Goal: Task Accomplishment & Management: Complete application form

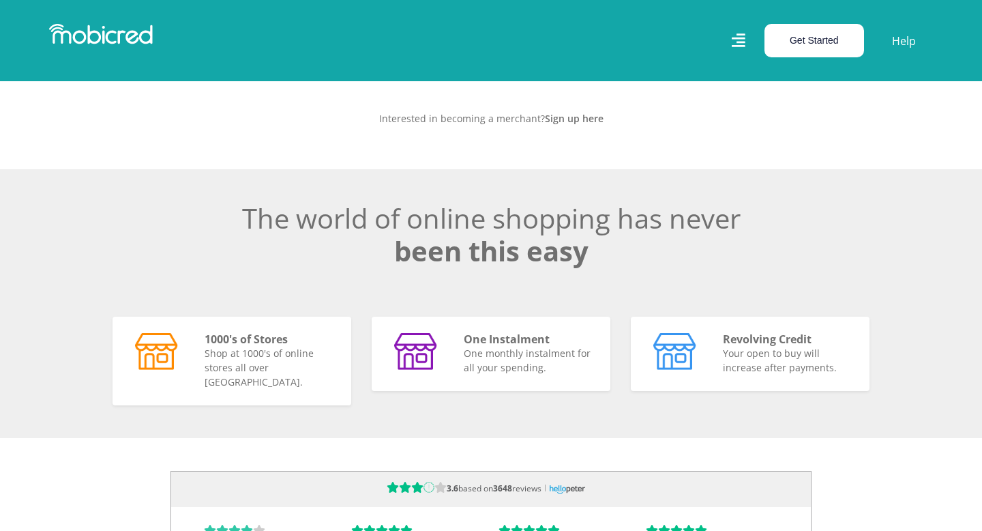
scroll to position [0, 3111]
click at [840, 42] on button "Get Started" at bounding box center [815, 40] width 100 height 33
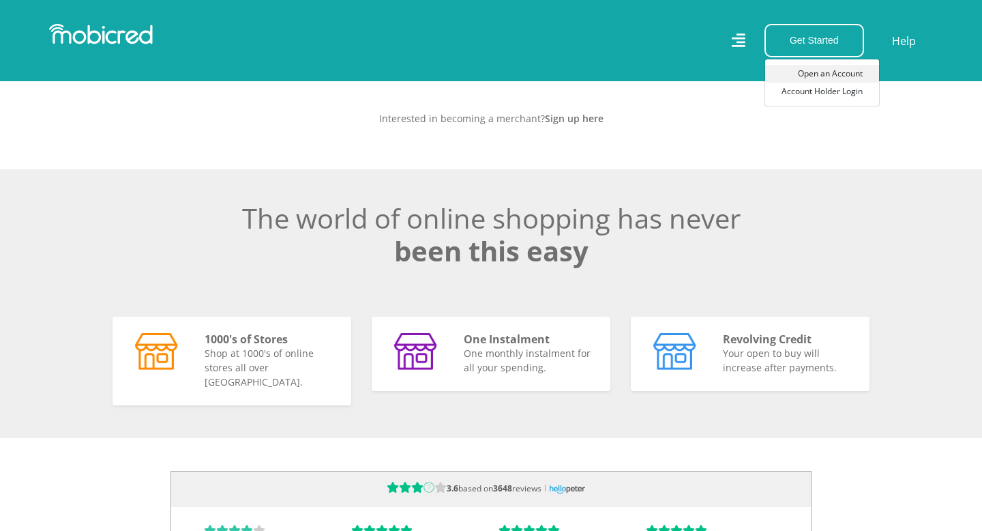
click at [823, 72] on link "Open an Account" at bounding box center [822, 74] width 114 height 18
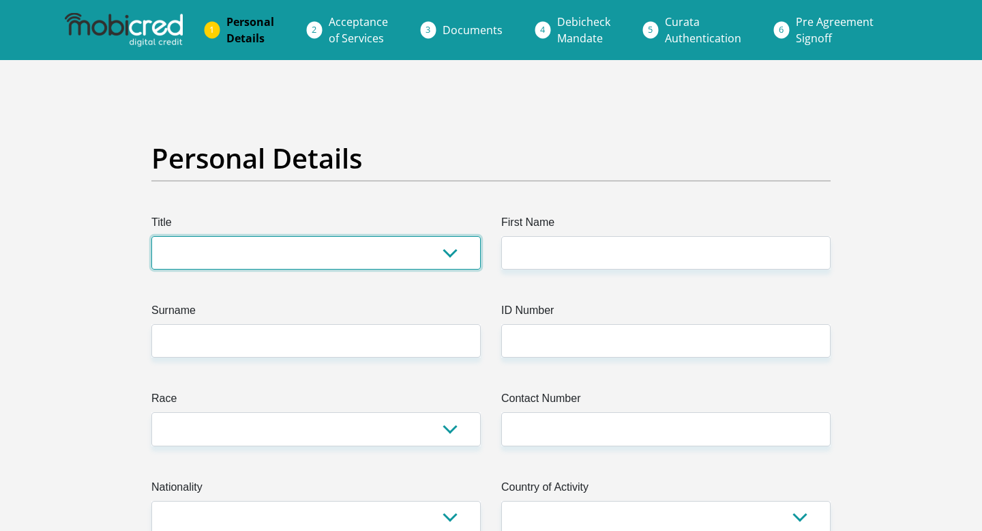
click at [448, 253] on select "Mr Ms Mrs Dr Other" at bounding box center [315, 252] width 329 height 33
select select "Mr"
click at [151, 236] on select "Mr Ms Mrs Dr Other" at bounding box center [315, 252] width 329 height 33
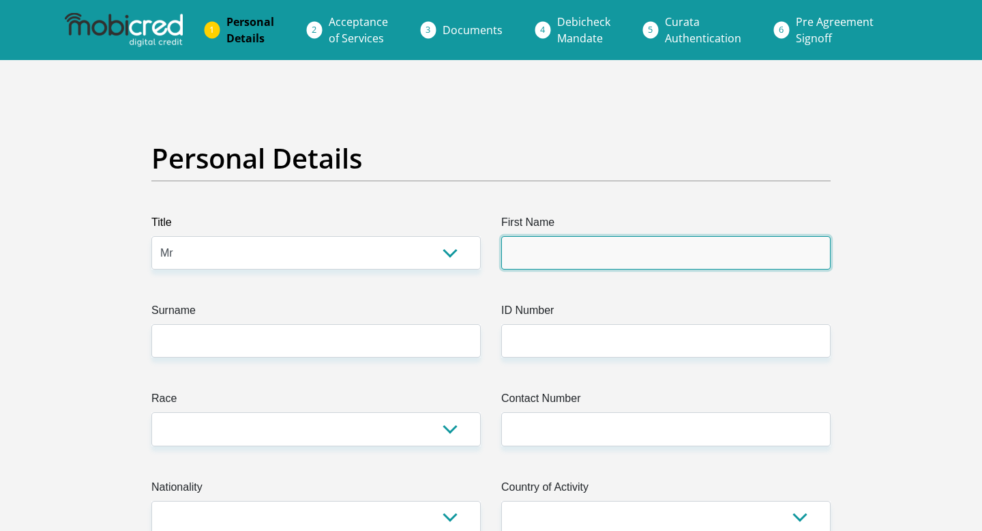
click at [613, 236] on input "First Name" at bounding box center [665, 252] width 329 height 33
type input "Neo"
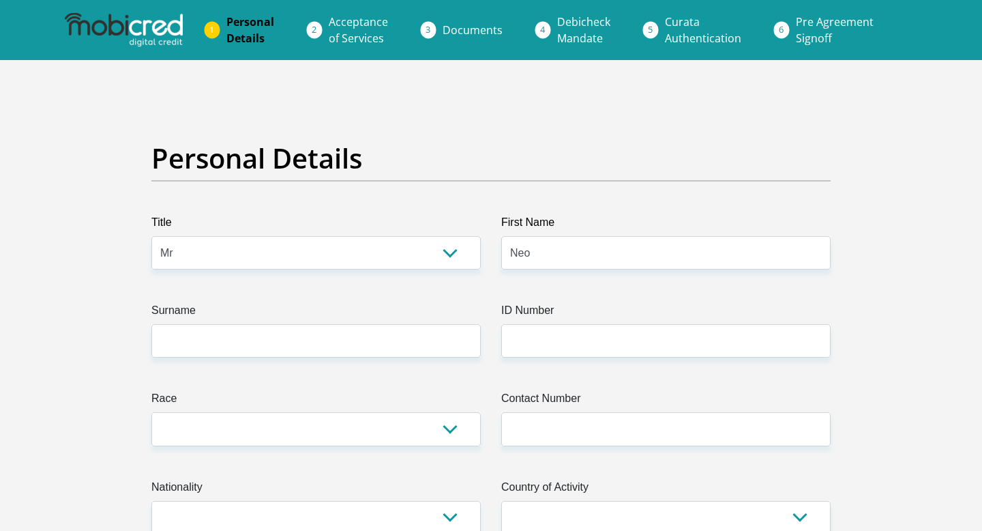
click at [391, 313] on label "Surname" at bounding box center [315, 313] width 329 height 22
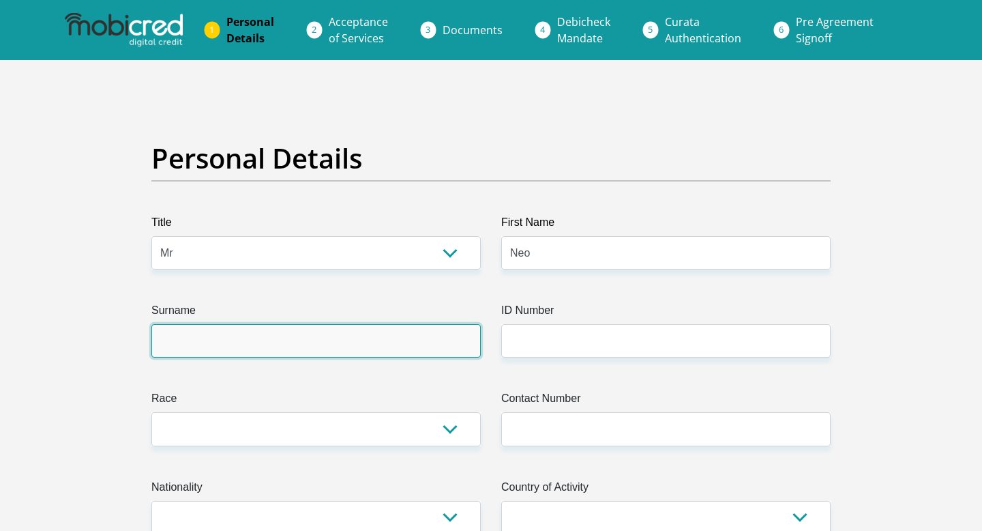
click at [391, 324] on input "Surname" at bounding box center [315, 340] width 329 height 33
click at [355, 355] on input "Surname" at bounding box center [315, 340] width 329 height 33
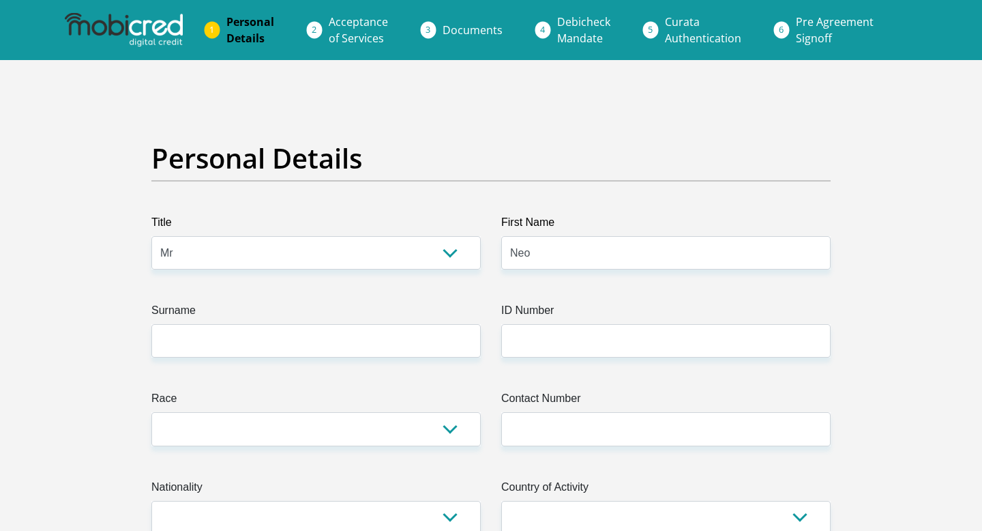
click at [274, 403] on label "Race" at bounding box center [315, 401] width 329 height 22
click at [274, 412] on select "Black Coloured Indian White Other" at bounding box center [315, 428] width 329 height 33
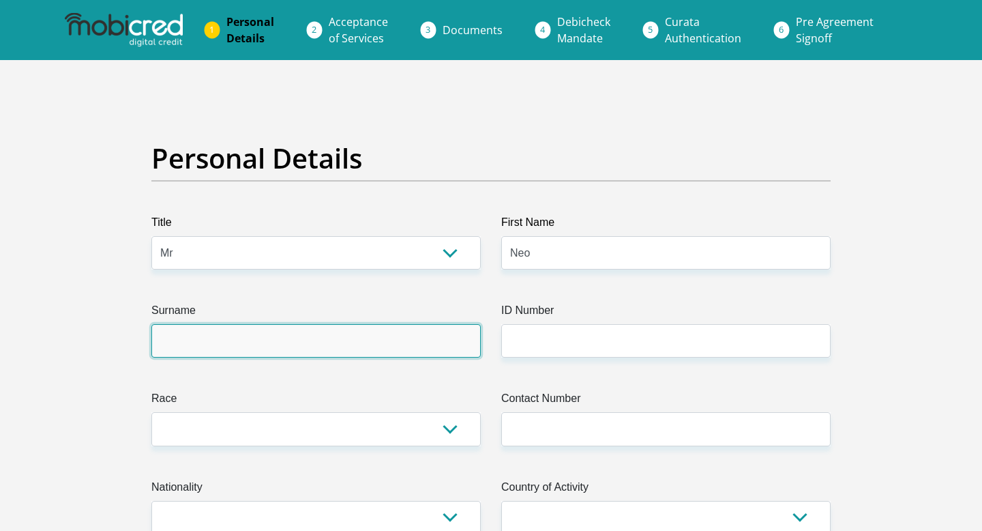
click at [293, 347] on input "Surname" at bounding box center [315, 340] width 329 height 33
type input "Mojela"
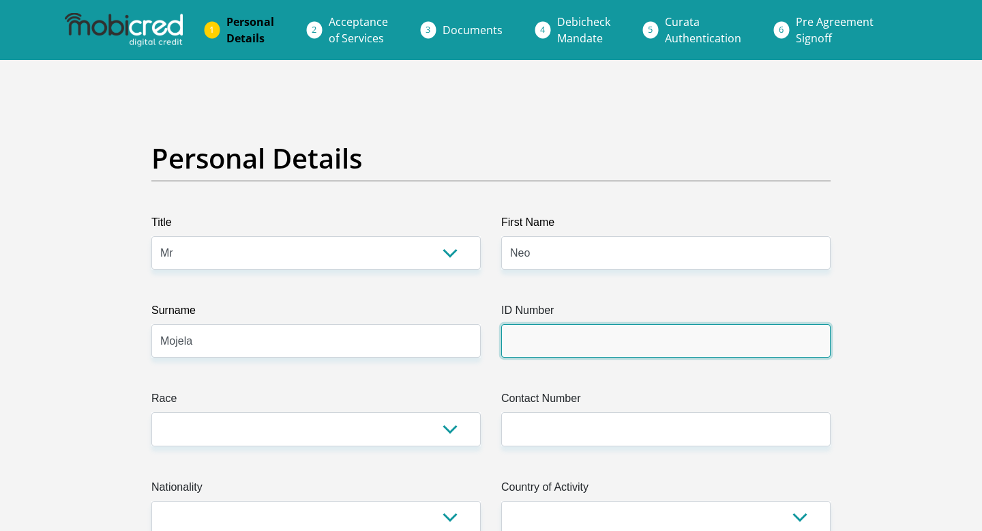
click at [645, 349] on input "ID Number" at bounding box center [665, 340] width 329 height 33
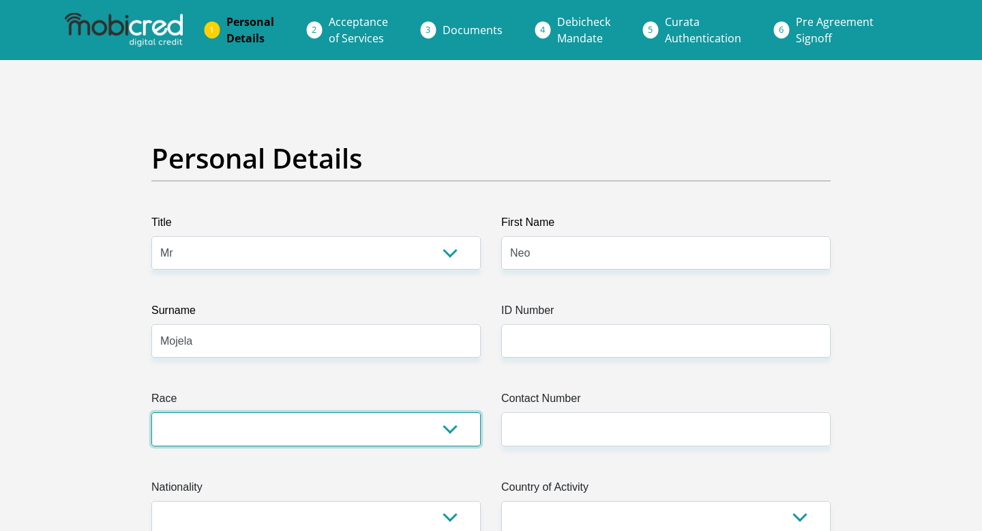
click at [447, 430] on select "Black Coloured Indian White Other" at bounding box center [315, 428] width 329 height 33
select select "1"
click at [151, 412] on select "Black Coloured Indian White Other" at bounding box center [315, 428] width 329 height 33
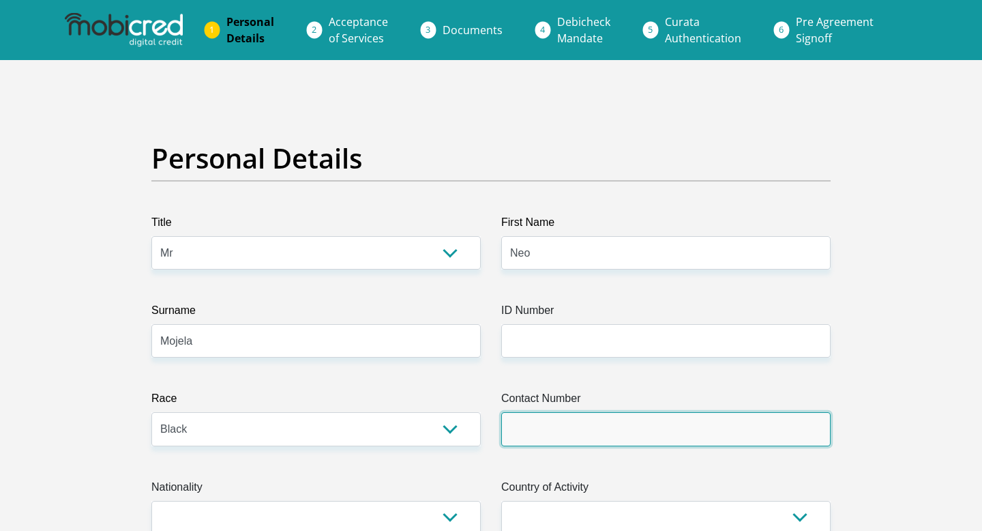
click at [559, 431] on input "Contact Number" at bounding box center [665, 428] width 329 height 33
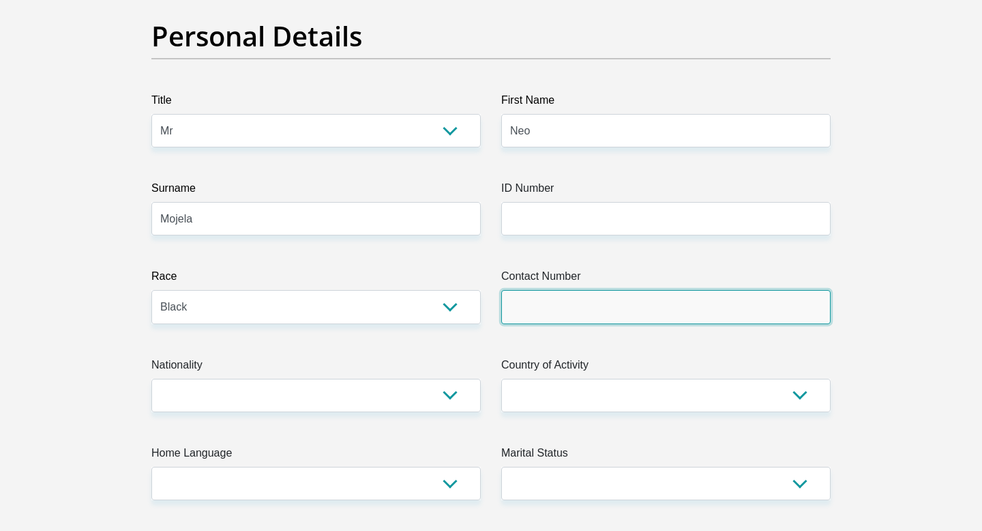
scroll to position [136, 0]
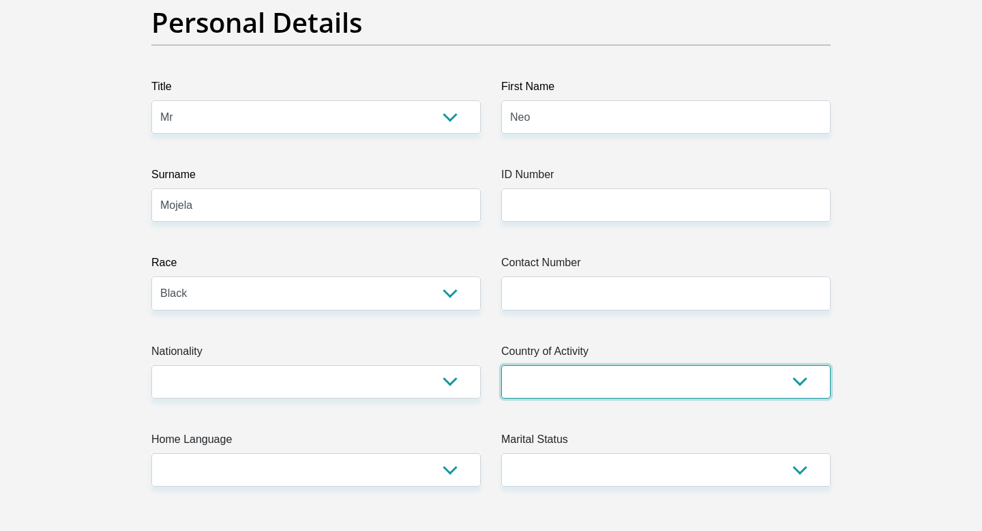
click at [649, 376] on select "South Africa Afghanistan Aland Islands Albania Algeria America Samoa American V…" at bounding box center [665, 381] width 329 height 33
select select "ZAF"
click at [501, 365] on select "South Africa Afghanistan Aland Islands Albania Algeria America Samoa American V…" at bounding box center [665, 381] width 329 height 33
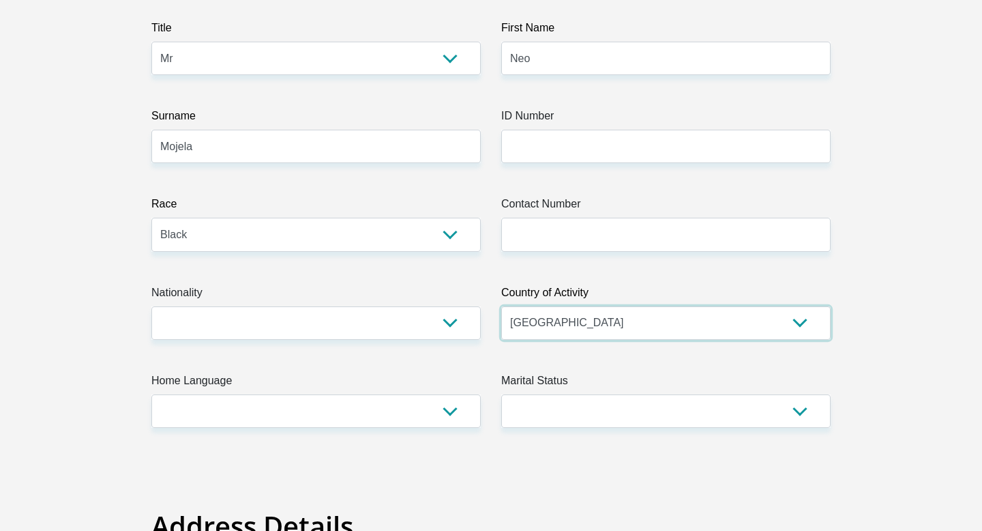
scroll to position [196, 0]
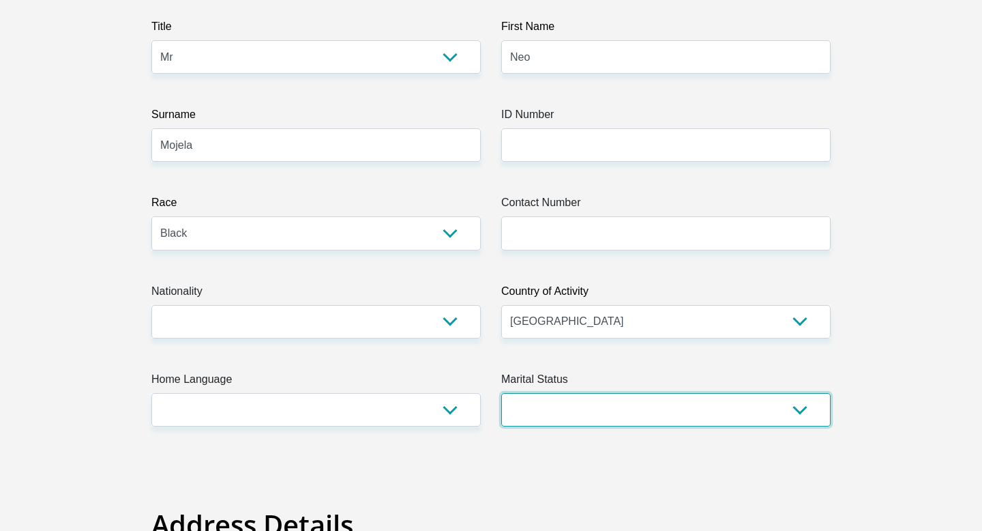
click at [636, 398] on select "Married ANC Single Divorced Widowed Married COP or Customary Law" at bounding box center [665, 409] width 329 height 33
select select "1"
click at [501, 393] on select "Married ANC Single Divorced Widowed Married COP or Customary Law" at bounding box center [665, 409] width 329 height 33
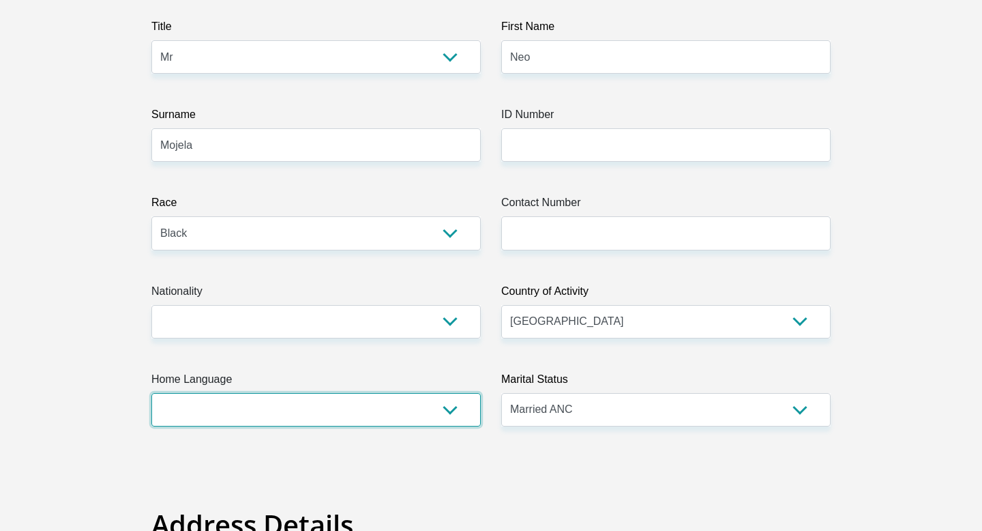
click at [432, 405] on select "Afrikaans English Sepedi South Ndebele Southern Sotho Swati Tsonga Tswana Venda…" at bounding box center [315, 409] width 329 height 33
select select "tsn"
click at [151, 393] on select "Afrikaans English Sepedi South Ndebele Southern Sotho Swati Tsonga Tswana Venda…" at bounding box center [315, 409] width 329 height 33
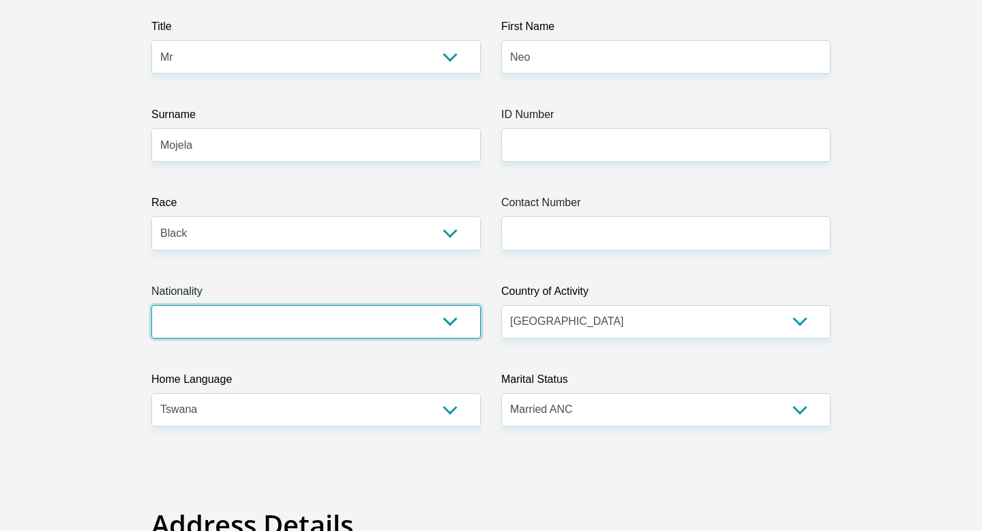
click at [319, 321] on select "South Africa Afghanistan Aland Islands Albania Algeria America Samoa American V…" at bounding box center [315, 321] width 329 height 33
select select "ZAF"
click at [151, 305] on select "South Africa Afghanistan Aland Islands Albania Algeria America Samoa American V…" at bounding box center [315, 321] width 329 height 33
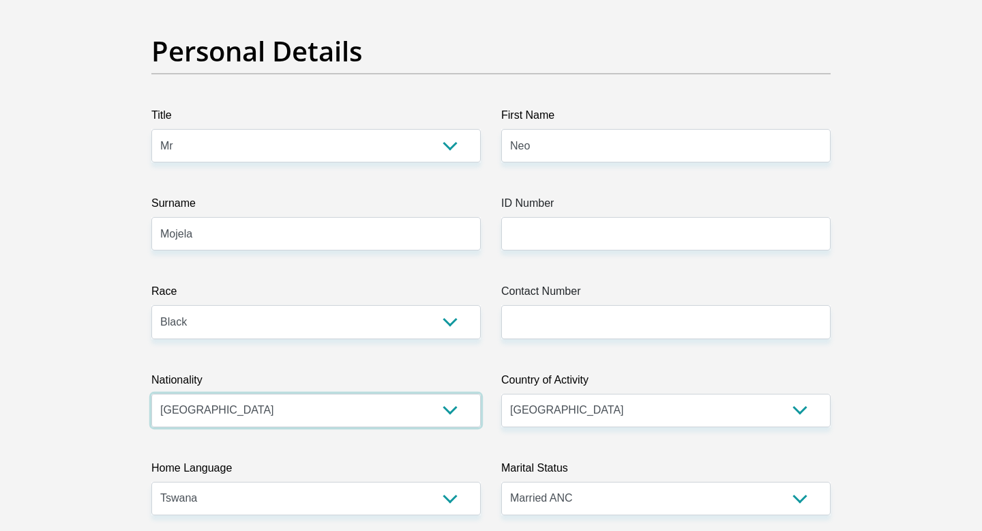
scroll to position [94, 0]
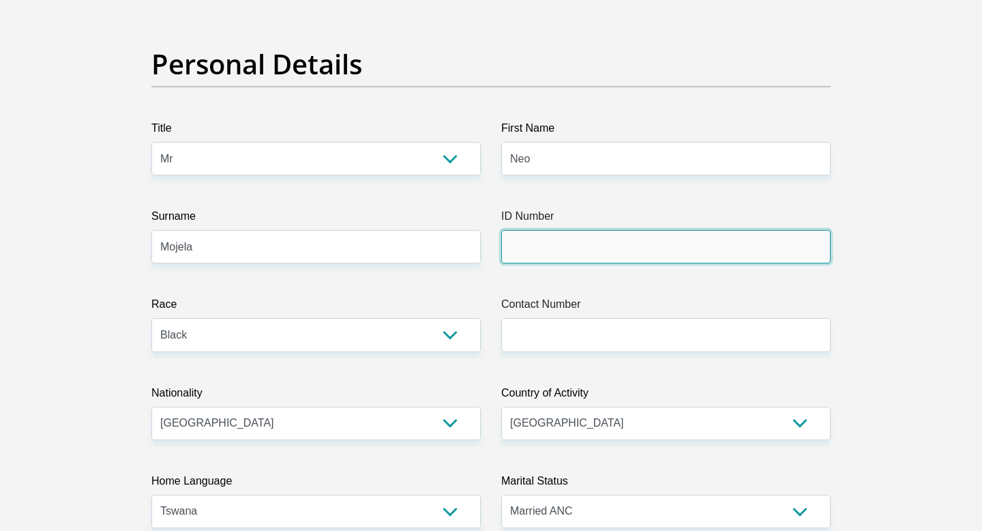
click at [593, 249] on input "ID Number" at bounding box center [665, 246] width 329 height 33
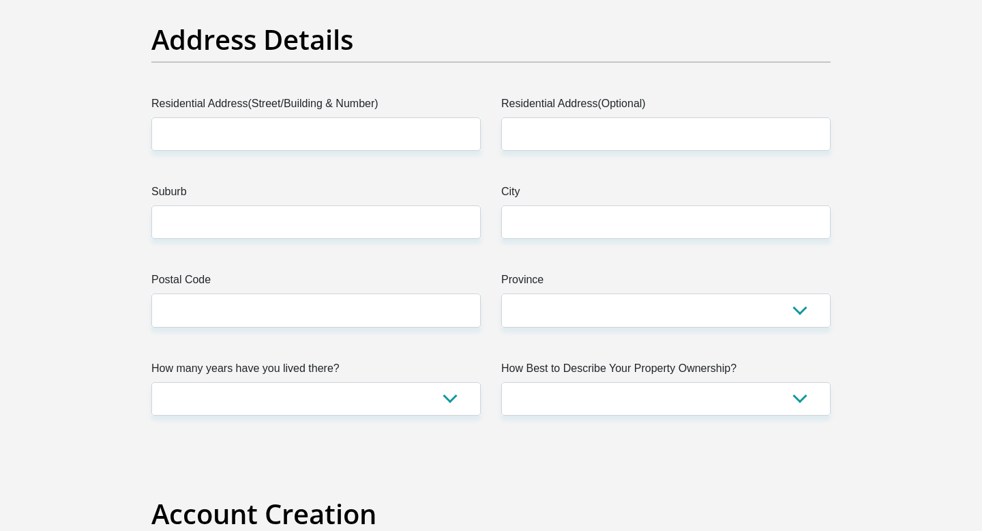
scroll to position [689, 0]
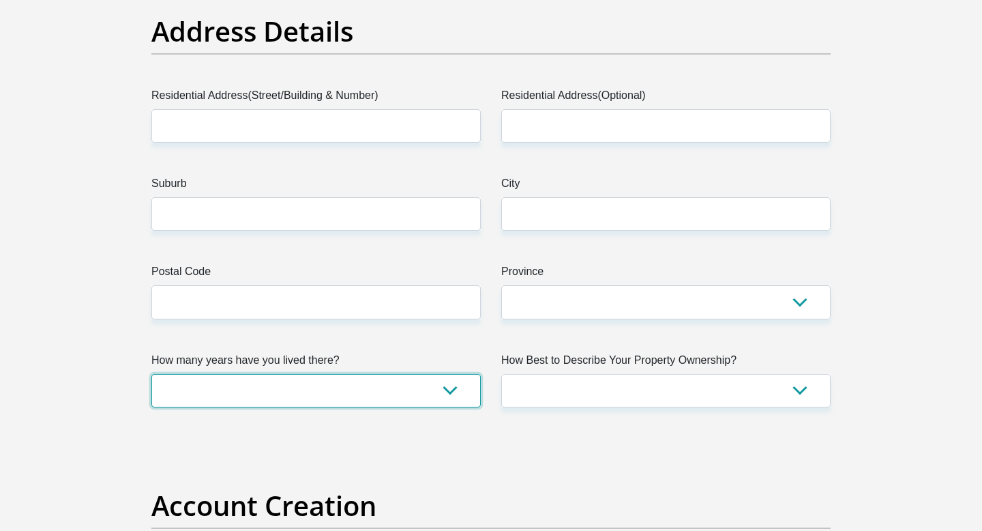
click at [460, 400] on select "less than 1 year 1-3 years 3-5 years 5+ years" at bounding box center [315, 390] width 329 height 33
select select "4"
click at [151, 374] on select "less than 1 year 1-3 years 3-5 years 5+ years" at bounding box center [315, 390] width 329 height 33
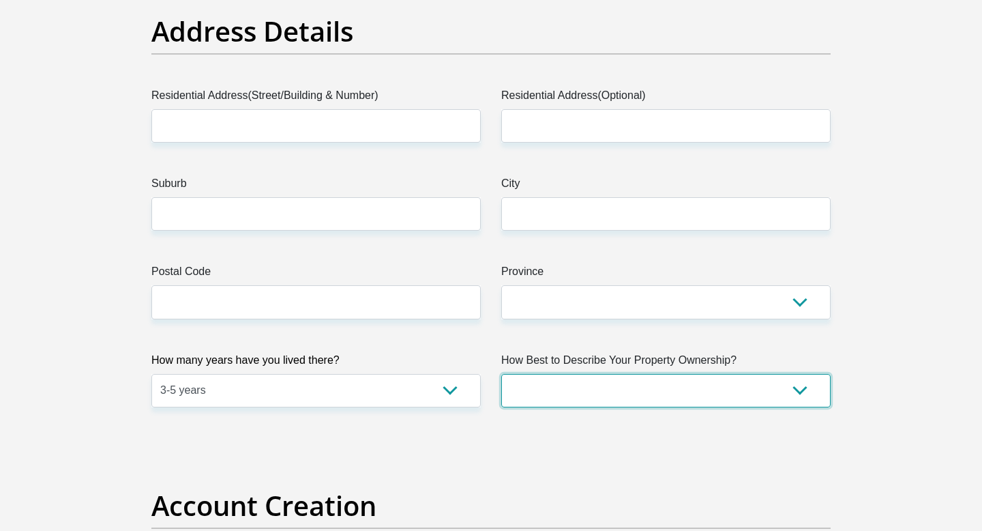
click at [612, 398] on select "Owned Rented Family Owned Company Dwelling" at bounding box center [665, 390] width 329 height 33
select select "Owned"
click at [501, 374] on select "Owned Rented Family Owned Company Dwelling" at bounding box center [665, 390] width 329 height 33
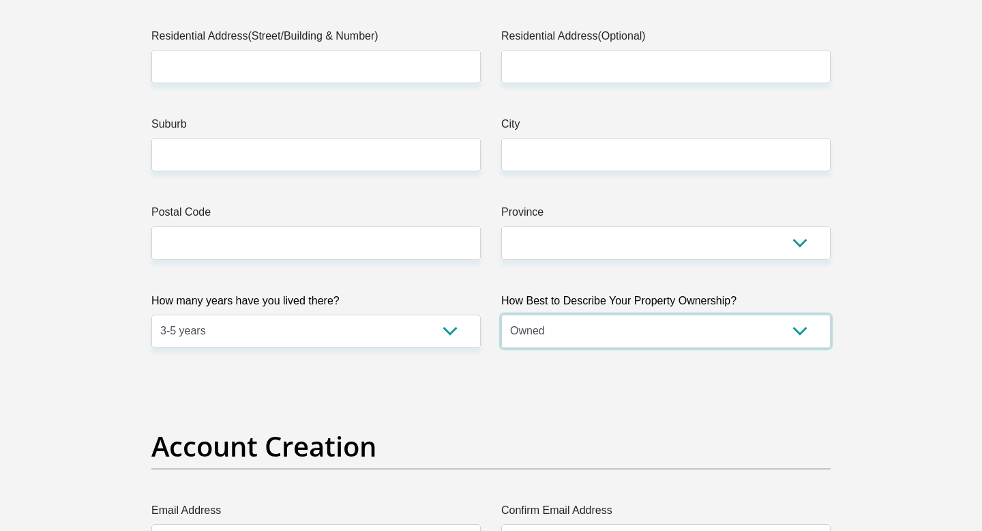
scroll to position [742, 0]
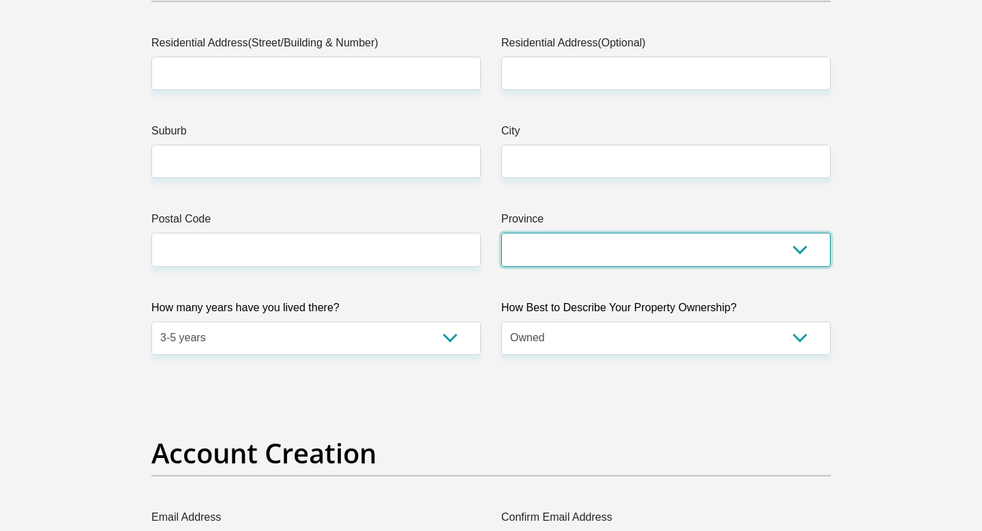
click at [804, 249] on select "Eastern Cape Free State Gauteng KwaZulu-Natal Limpopo Mpumalanga Northern Cape …" at bounding box center [665, 249] width 329 height 33
select select "Gauteng"
click at [501, 233] on select "Eastern Cape Free State Gauteng KwaZulu-Natal Limpopo Mpumalanga Northern Cape …" at bounding box center [665, 249] width 329 height 33
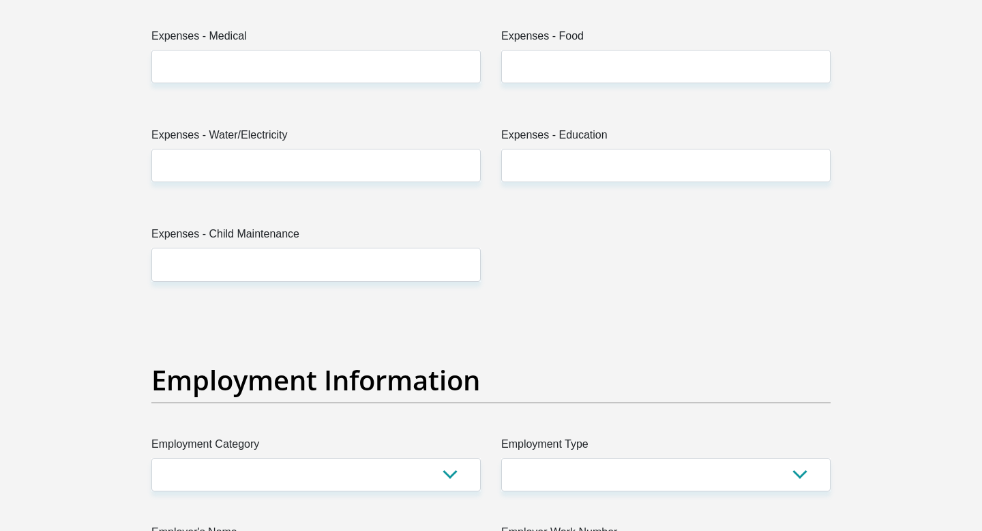
scroll to position [2369, 0]
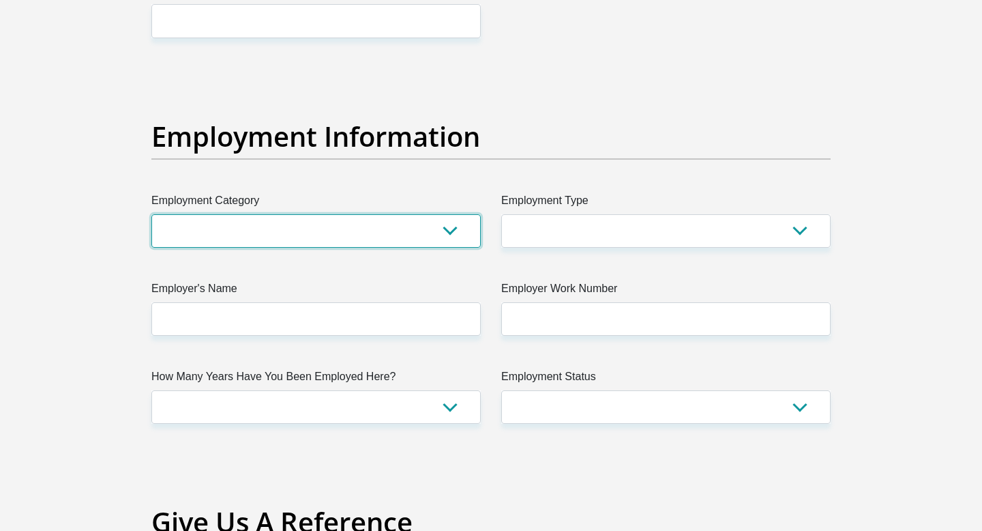
click at [455, 236] on select "AGRICULTURE ALCOHOL & TOBACCO CONSTRUCTION MATERIALS METALLURGY EQUIPMENT FOR R…" at bounding box center [315, 230] width 329 height 33
click at [151, 214] on select "AGRICULTURE ALCOHOL & TOBACCO CONSTRUCTION MATERIALS METALLURGY EQUIPMENT FOR R…" at bounding box center [315, 230] width 329 height 33
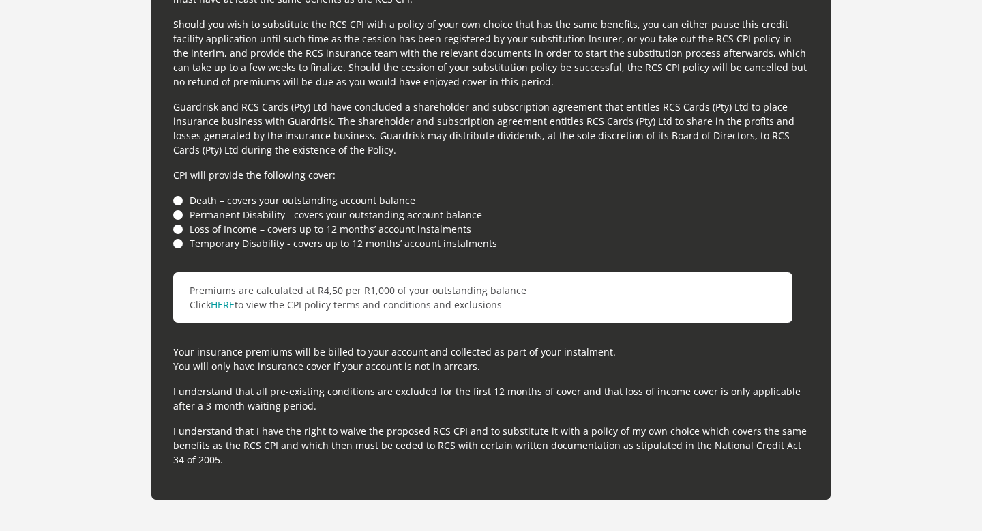
scroll to position [3737, 0]
